Goal: Task Accomplishment & Management: Use online tool/utility

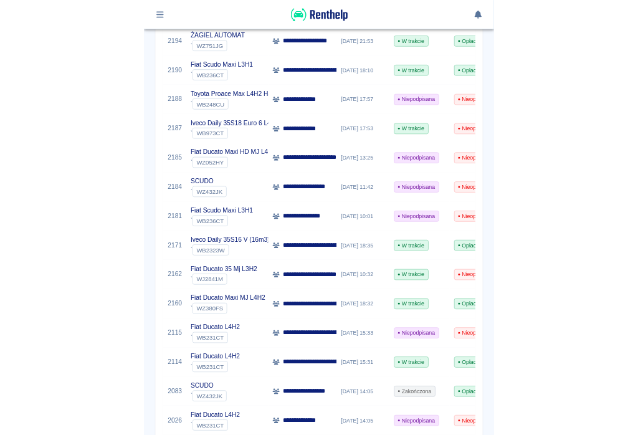
scroll to position [350, 0]
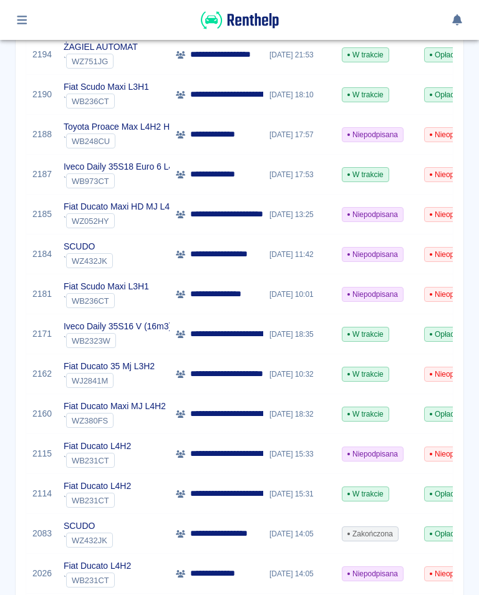
click at [229, 335] on p "**********" at bounding box center [319, 333] width 259 height 13
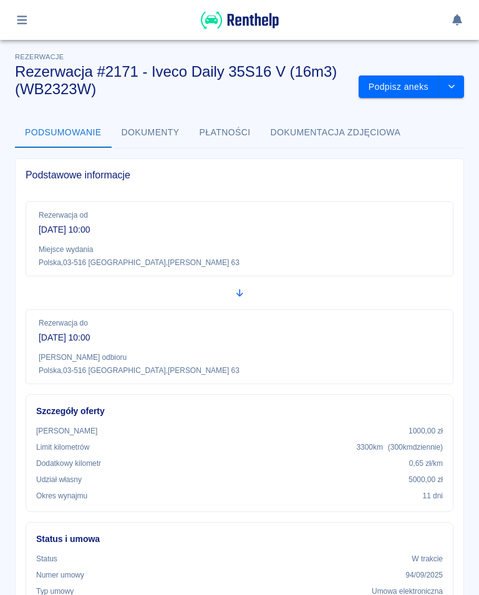
click at [395, 90] on button "Podpisz aneks" at bounding box center [398, 86] width 80 height 23
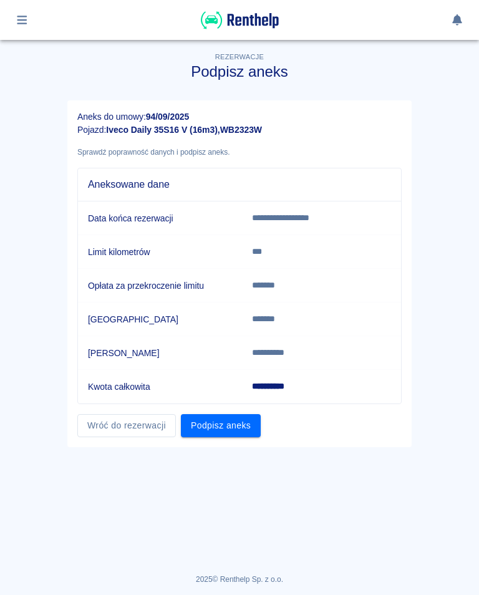
click at [225, 429] on button "Podpisz aneks" at bounding box center [221, 425] width 80 height 23
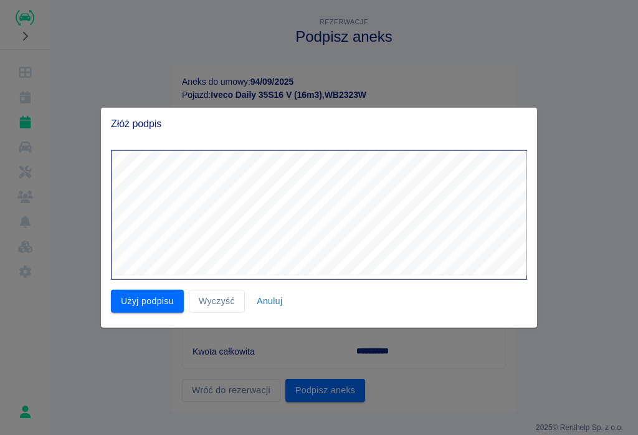
click at [148, 302] on button "Użyj podpisu" at bounding box center [147, 301] width 73 height 23
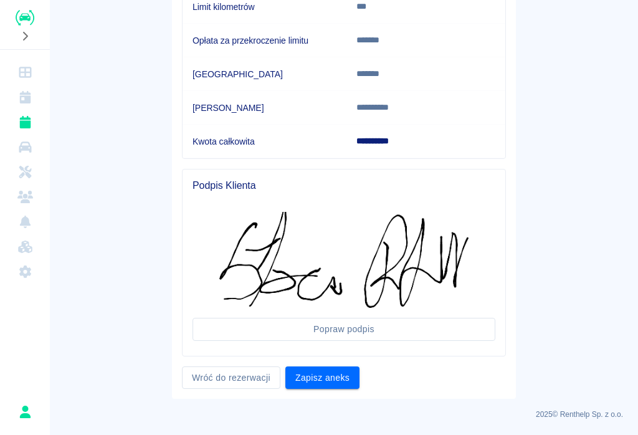
scroll to position [209, 0]
click at [325, 378] on button "Zapisz aneks" at bounding box center [322, 378] width 74 height 23
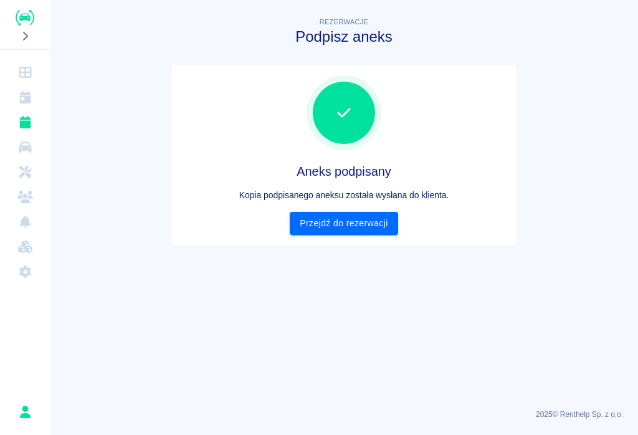
click at [29, 100] on icon "Kalendarz" at bounding box center [24, 97] width 11 height 12
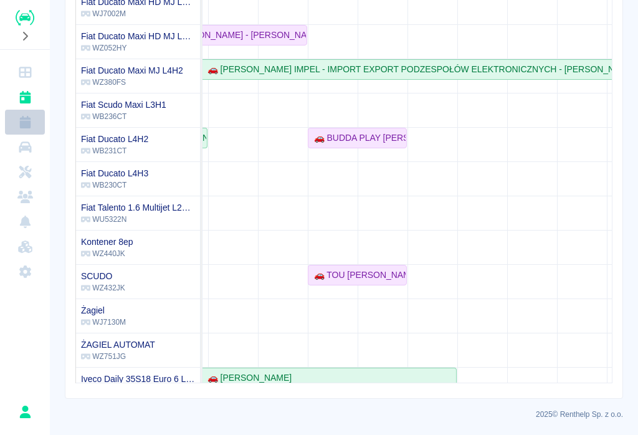
click at [21, 123] on icon "Rezerwacje" at bounding box center [24, 122] width 11 height 12
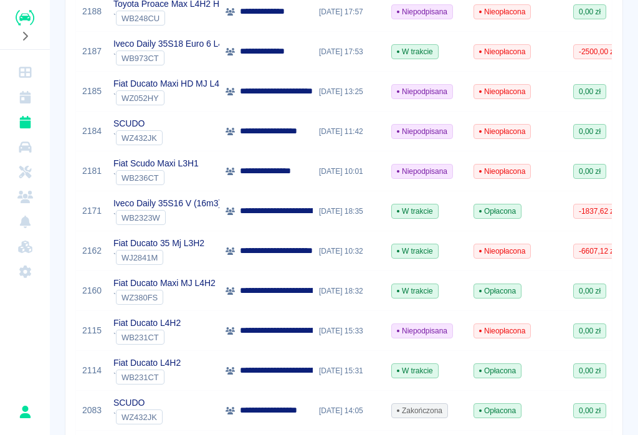
click at [478, 214] on span "Opłacona" at bounding box center [497, 211] width 47 height 11
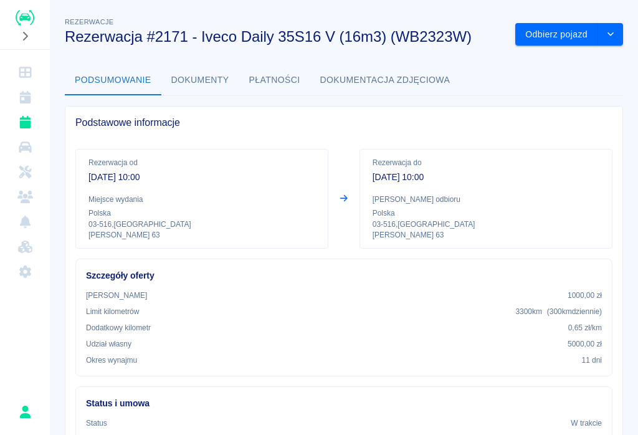
click at [478, 31] on button "Odbierz pojazd" at bounding box center [556, 34] width 83 height 23
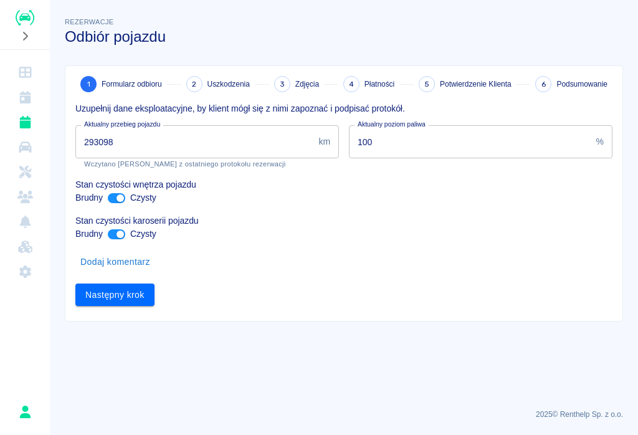
click at [143, 142] on input "293098" at bounding box center [194, 141] width 238 height 33
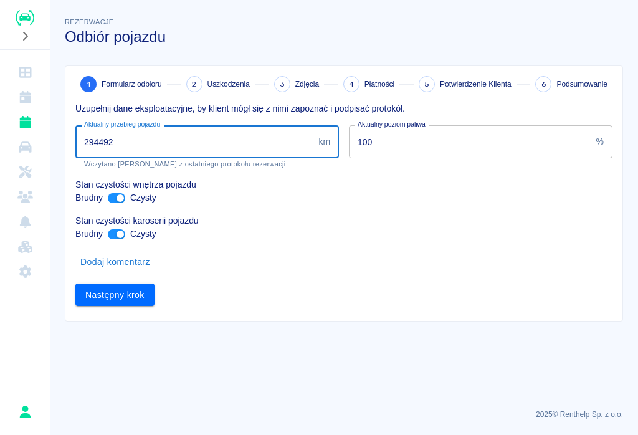
type input "294492"
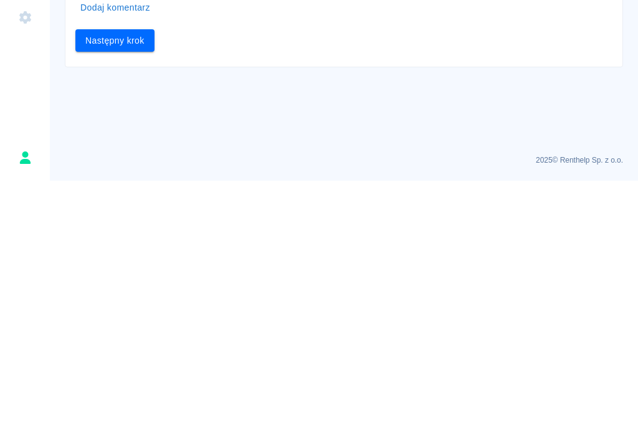
click at [115, 284] on button "Następny krok" at bounding box center [114, 295] width 79 height 23
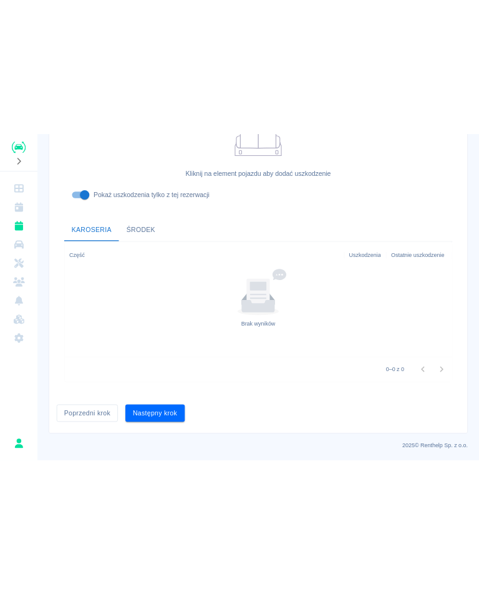
scroll to position [376, 0]
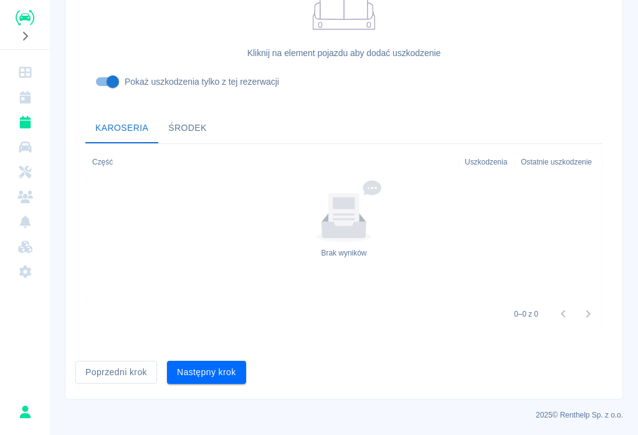
click at [208, 376] on button "Następny krok" at bounding box center [206, 372] width 79 height 23
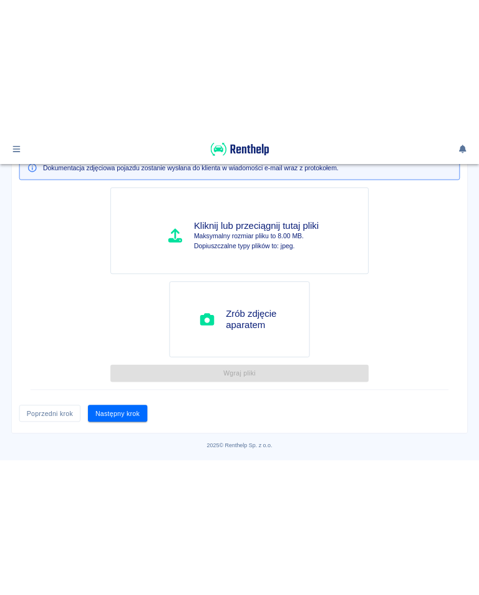
scroll to position [0, 0]
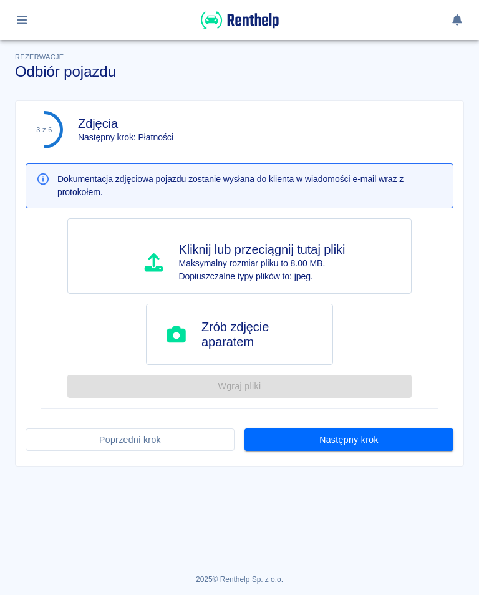
click at [132, 440] on button "Poprzedni krok" at bounding box center [130, 439] width 209 height 23
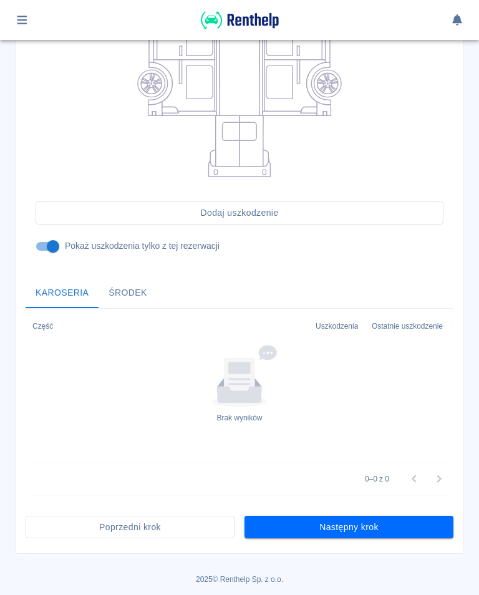
scroll to position [274, 0]
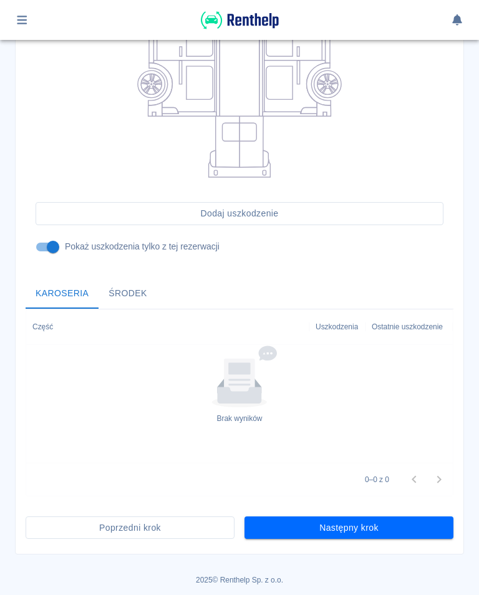
click at [130, 530] on button "Poprzedni krok" at bounding box center [130, 527] width 209 height 23
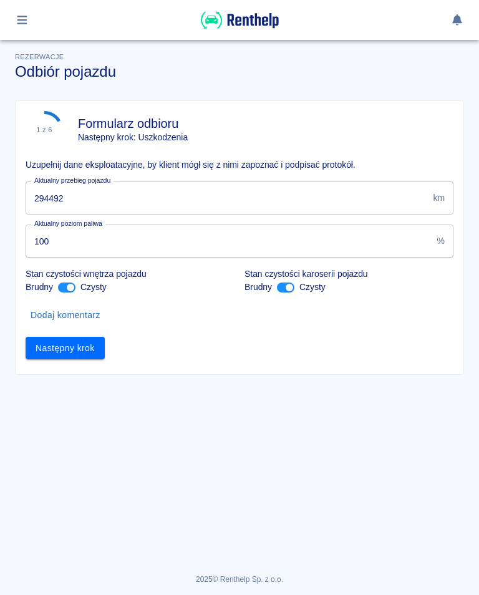
scroll to position [0, 0]
click at [84, 190] on input "294492" at bounding box center [227, 197] width 402 height 33
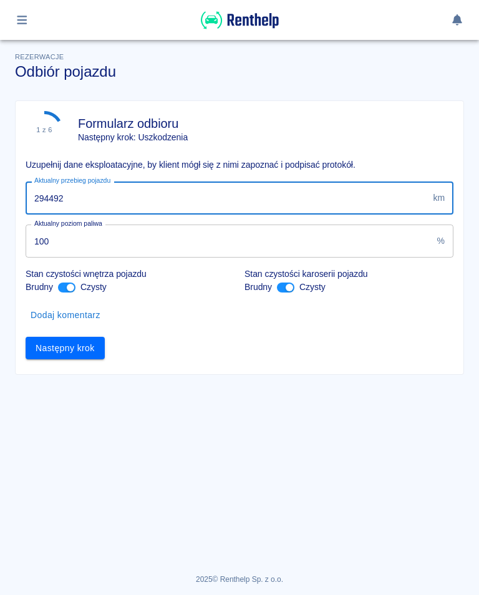
click at [75, 195] on input "294492" at bounding box center [227, 197] width 402 height 33
type input "294493"
click at [69, 350] on button "Następny krok" at bounding box center [65, 348] width 79 height 23
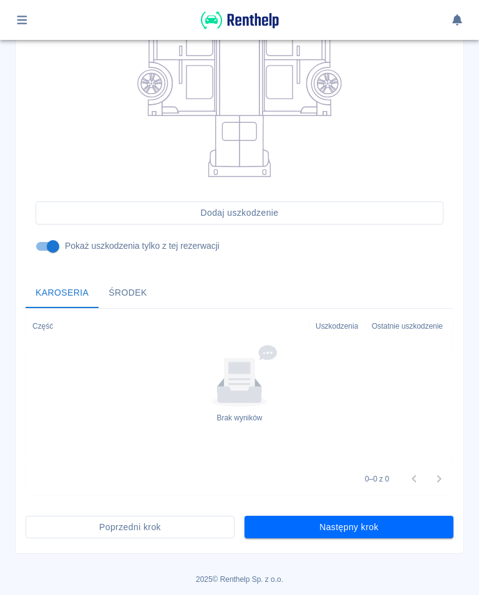
scroll to position [274, 0]
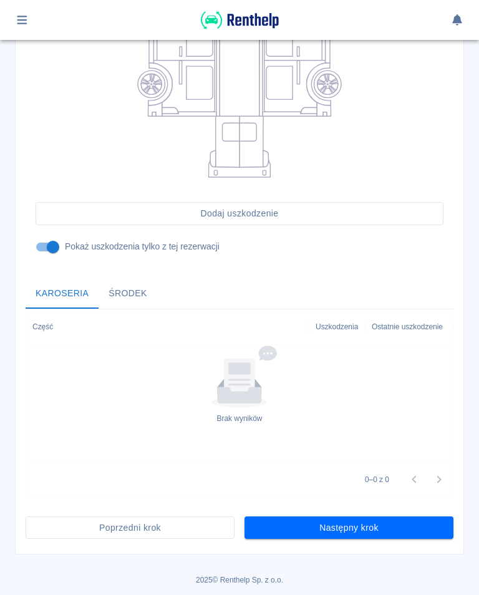
click at [355, 524] on button "Następny krok" at bounding box center [348, 527] width 209 height 23
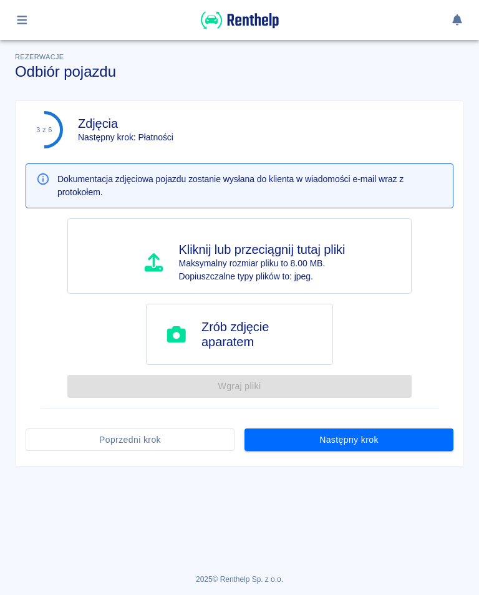
click at [358, 437] on button "Następny krok" at bounding box center [348, 439] width 209 height 23
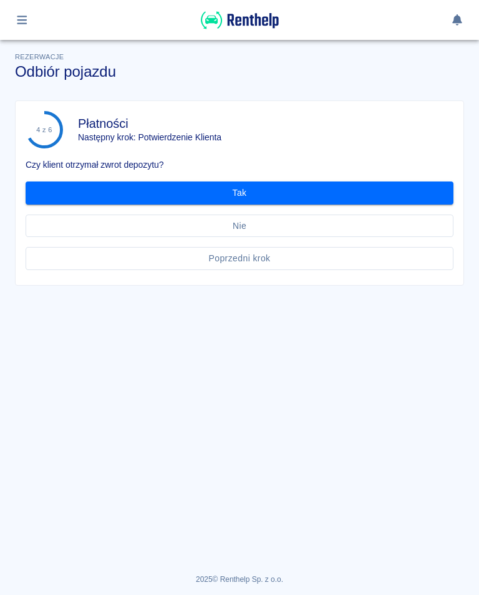
click at [251, 189] on button "Tak" at bounding box center [240, 192] width 428 height 23
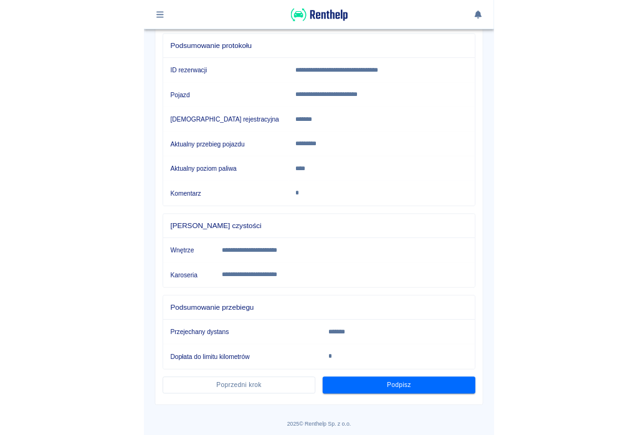
scroll to position [135, 0]
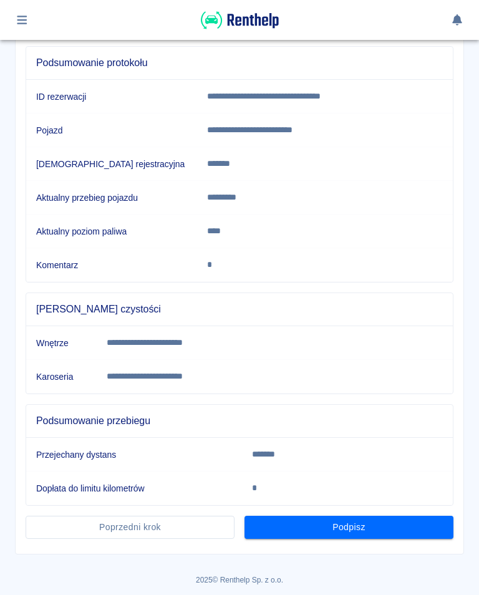
click at [358, 531] on button "Podpisz" at bounding box center [348, 526] width 209 height 23
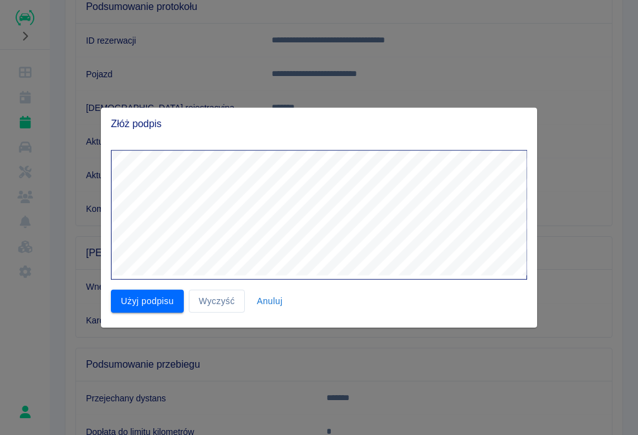
click at [355, 140] on div "Złóż podpis" at bounding box center [319, 124] width 436 height 32
click at [150, 299] on button "Użyj podpisu" at bounding box center [147, 301] width 73 height 23
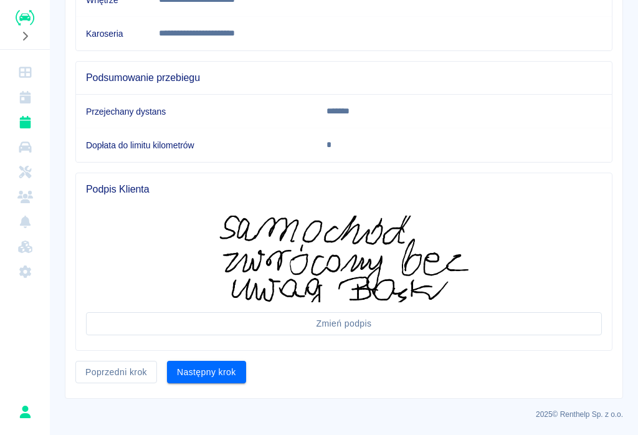
scroll to position [421, 0]
click at [215, 378] on button "Następny krok" at bounding box center [206, 373] width 79 height 23
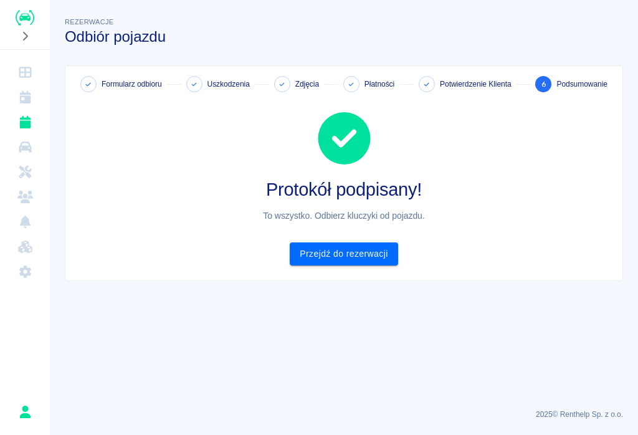
scroll to position [0, 0]
click at [357, 240] on div "Protokół podpisany! To wszystko. Odbierz kluczyki od pojazdu. Przejdź do rezerw…" at bounding box center [338, 178] width 547 height 173
click at [358, 254] on link "Przejdź do rezerwacji" at bounding box center [344, 253] width 108 height 23
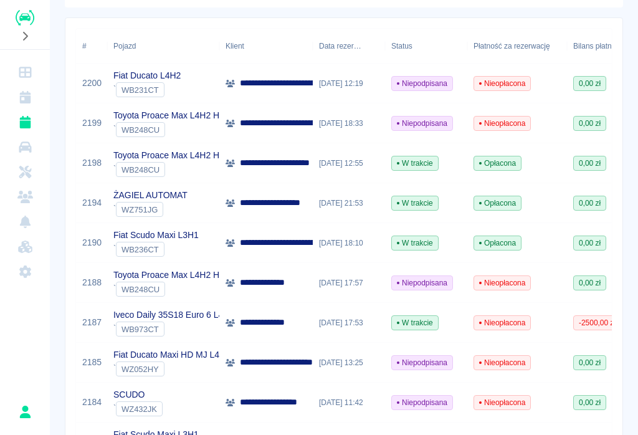
scroll to position [173, 0]
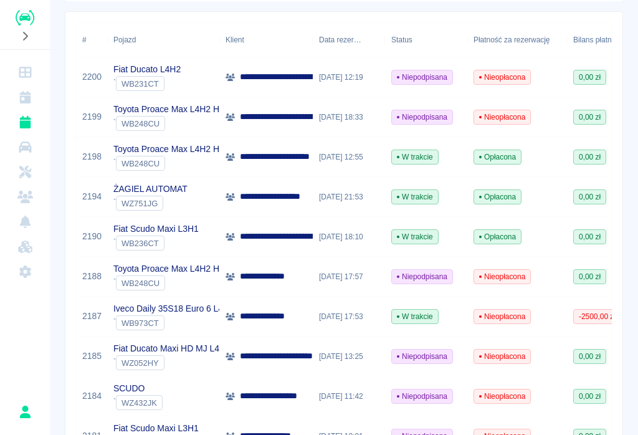
click at [288, 234] on p "**********" at bounding box center [502, 236] width 524 height 13
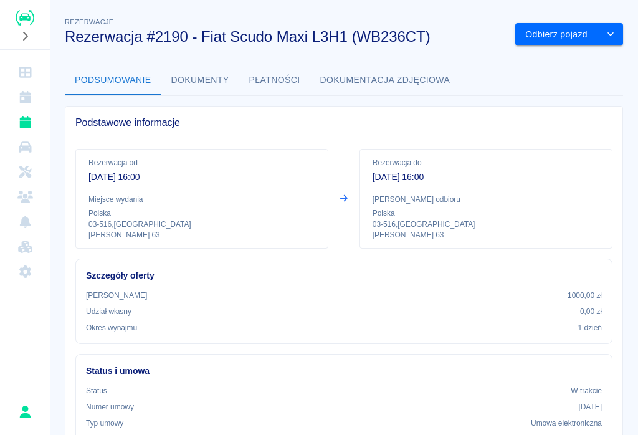
click at [478, 36] on button "Odbierz pojazd" at bounding box center [556, 34] width 83 height 23
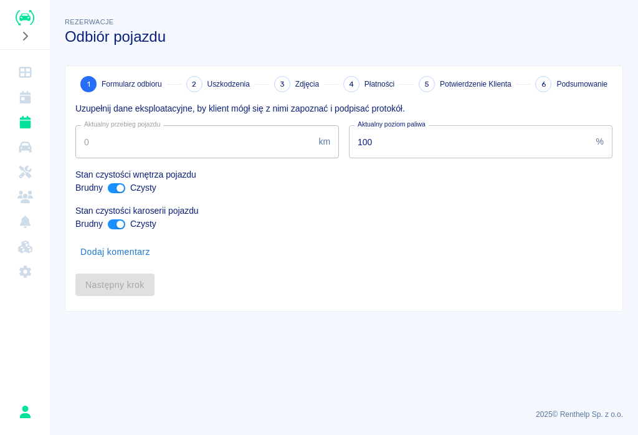
type input "15786"
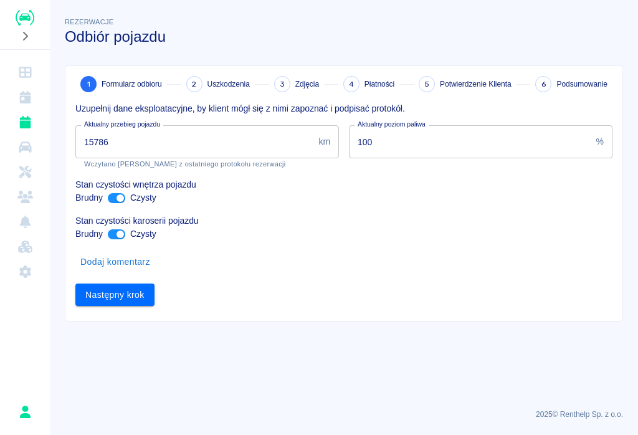
click at [117, 193] on input "ant design" at bounding box center [120, 198] width 30 height 10
checkbox input "false"
click at [115, 235] on input "ant design" at bounding box center [120, 234] width 30 height 10
checkbox input "false"
click at [118, 141] on input "15786" at bounding box center [194, 141] width 238 height 33
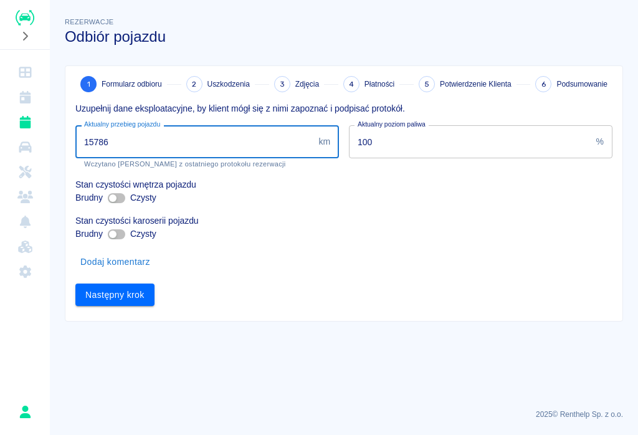
click at [127, 145] on input "15786" at bounding box center [194, 141] width 238 height 33
type input "17139"
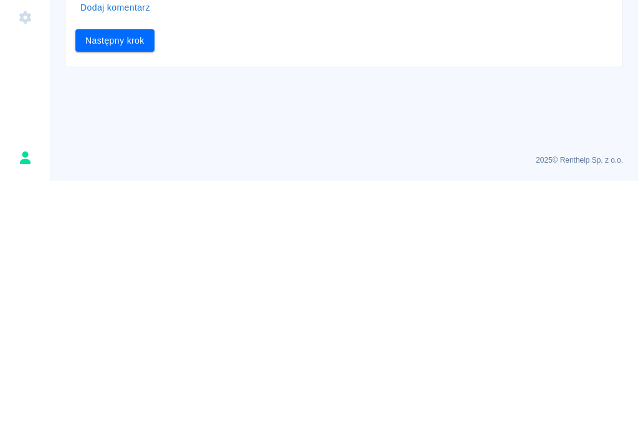
click at [119, 284] on button "Następny krok" at bounding box center [114, 295] width 79 height 23
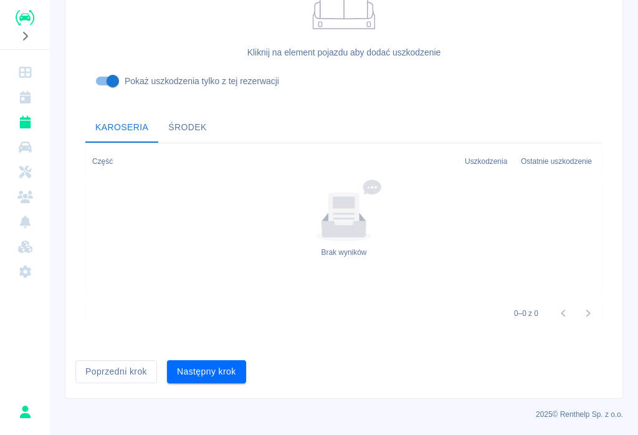
scroll to position [376, 0]
click at [216, 368] on button "Następny krok" at bounding box center [206, 372] width 79 height 23
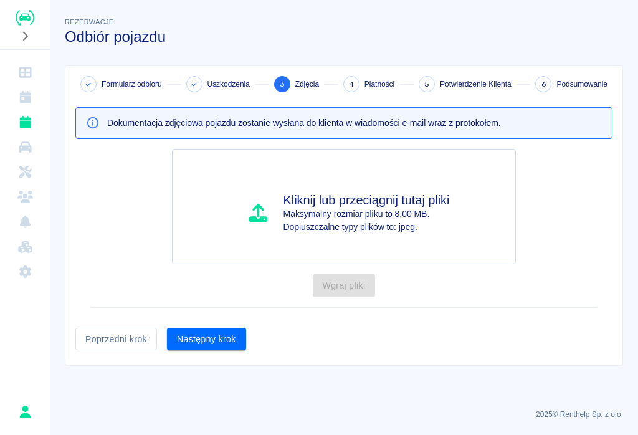
click at [209, 336] on button "Następny krok" at bounding box center [206, 339] width 79 height 23
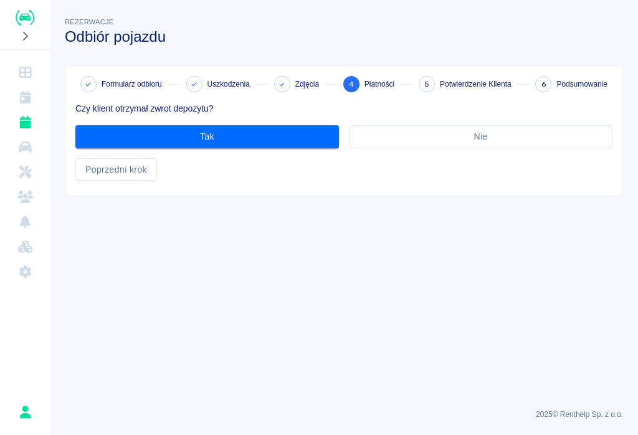
click at [228, 137] on button "Tak" at bounding box center [207, 136] width 264 height 23
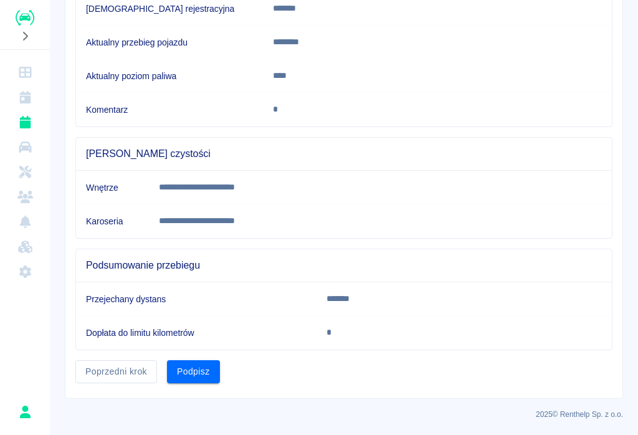
scroll to position [234, 0]
click at [192, 373] on button "Podpisz" at bounding box center [193, 372] width 53 height 23
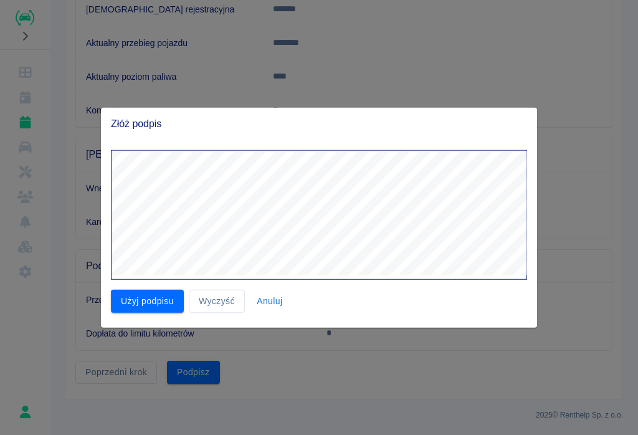
click at [152, 312] on button "Użyj podpisu" at bounding box center [147, 301] width 73 height 23
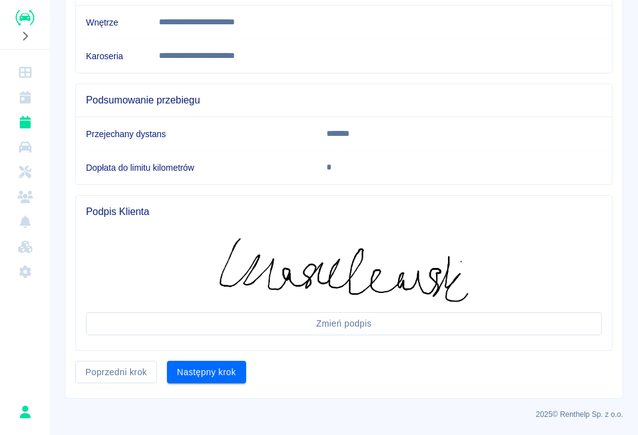
scroll to position [399, 0]
click at [201, 365] on button "Następny krok" at bounding box center [206, 373] width 79 height 23
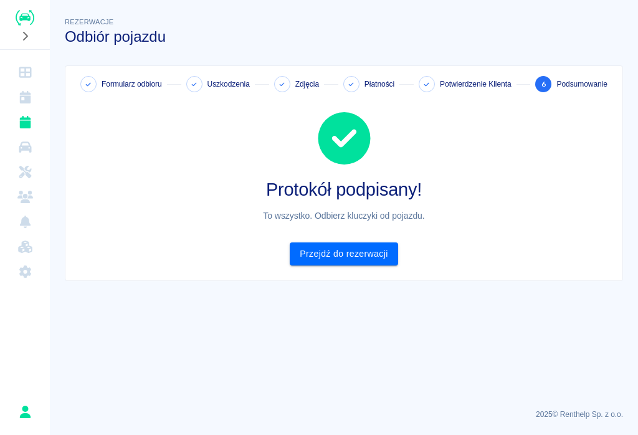
scroll to position [0, 0]
